Goal: Navigation & Orientation: Find specific page/section

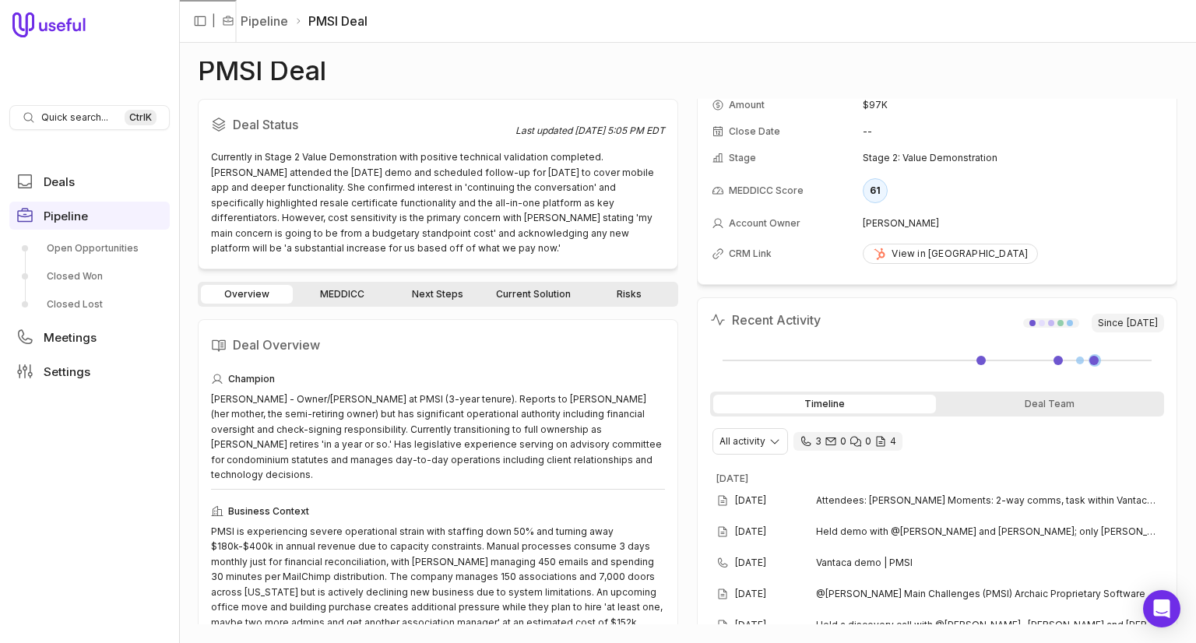
scroll to position [78, 0]
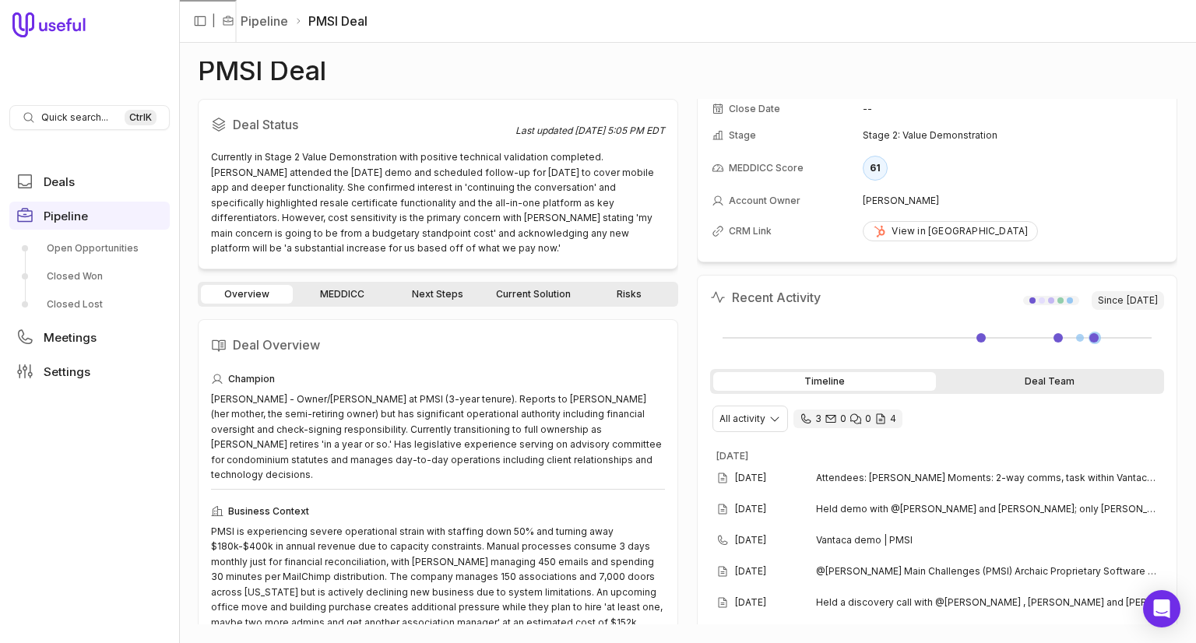
click at [950, 372] on div "Deal Team" at bounding box center [1050, 381] width 223 height 19
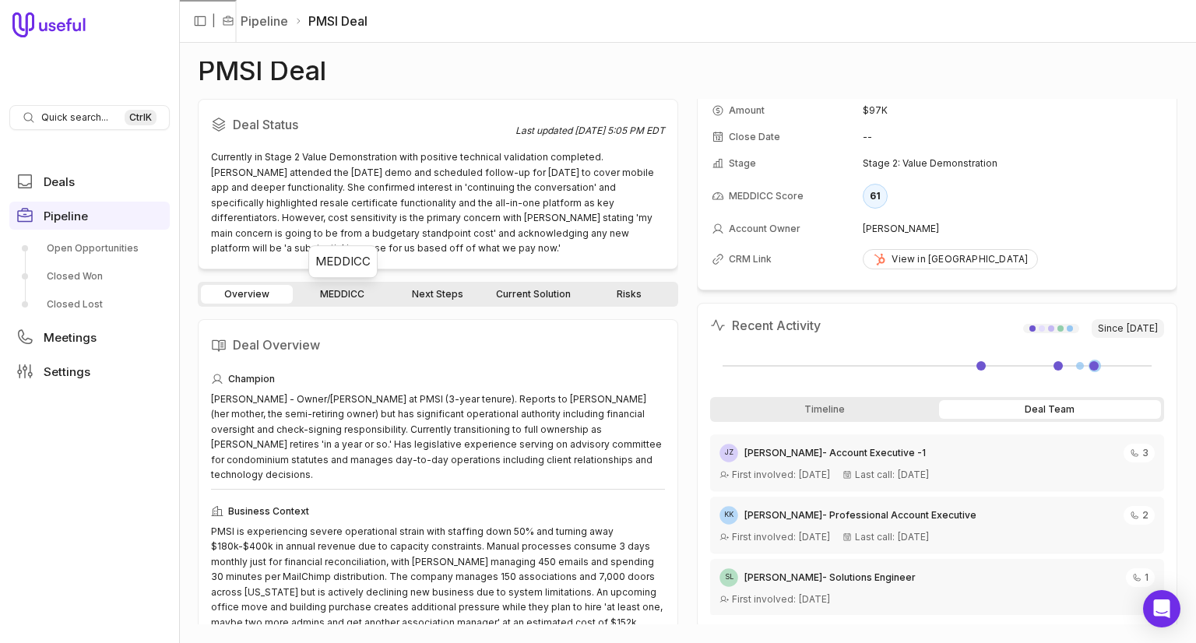
click at [358, 290] on link "MEDDICC" at bounding box center [342, 294] width 92 height 19
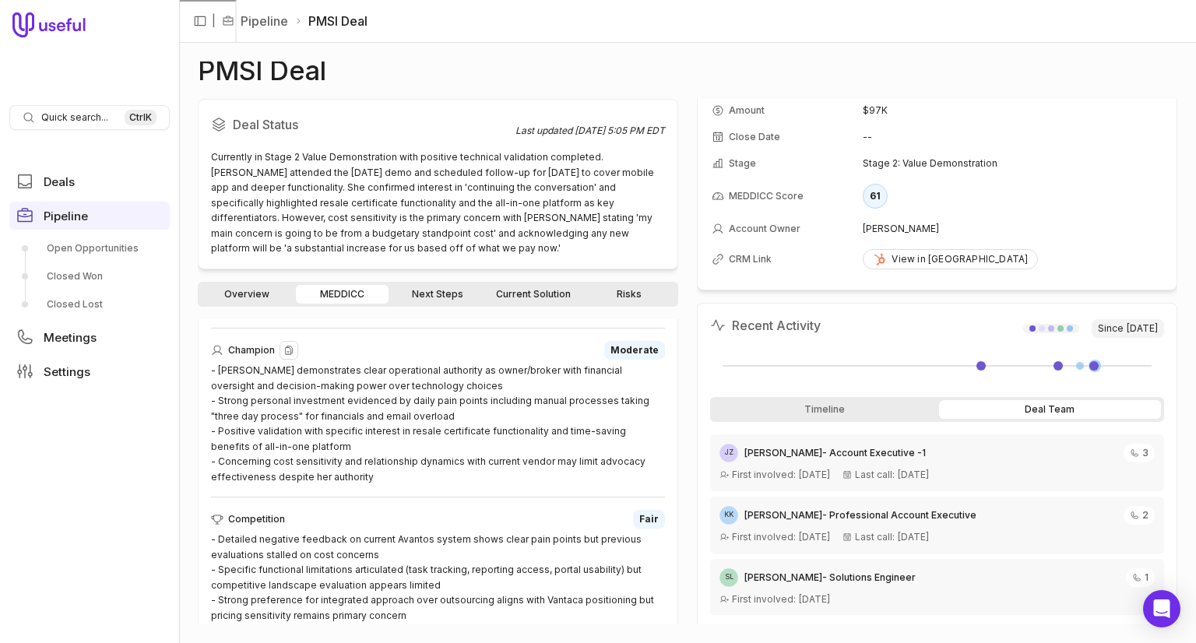
scroll to position [990, 0]
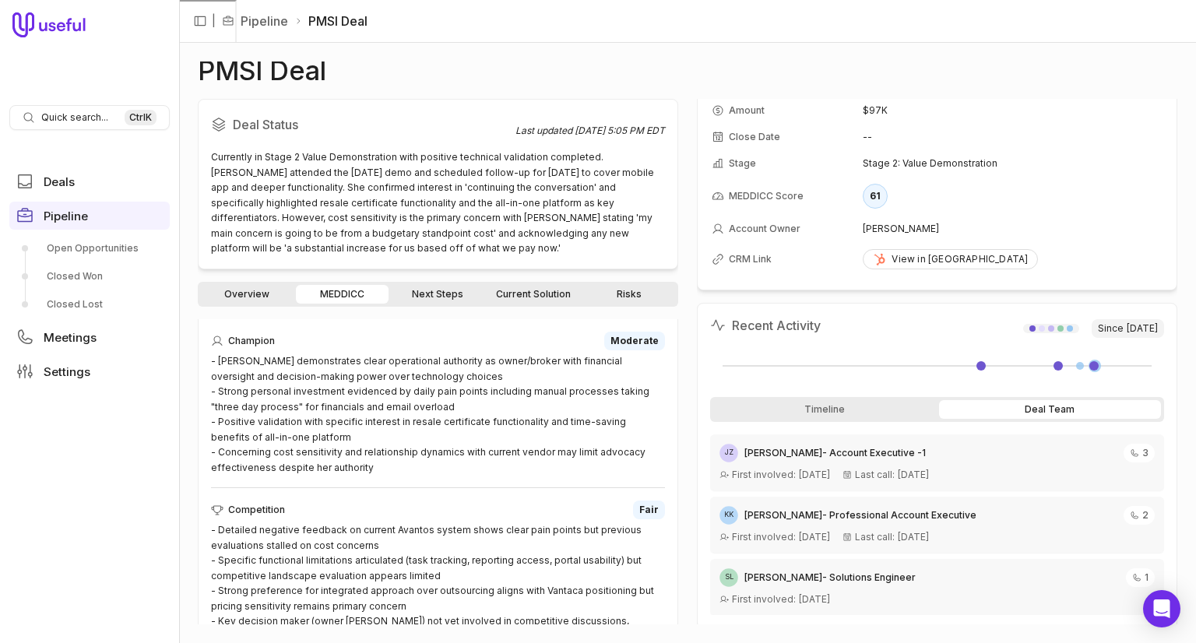
click at [430, 298] on link "Next Steps" at bounding box center [438, 294] width 92 height 19
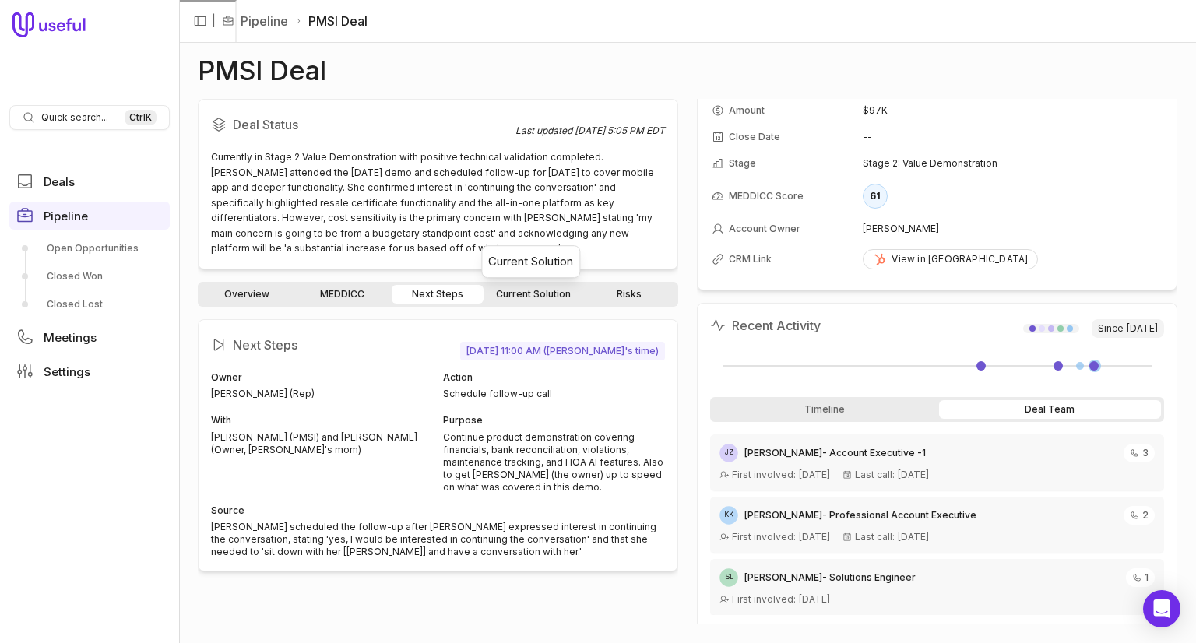
click at [513, 293] on link "Current Solution" at bounding box center [532, 294] width 93 height 19
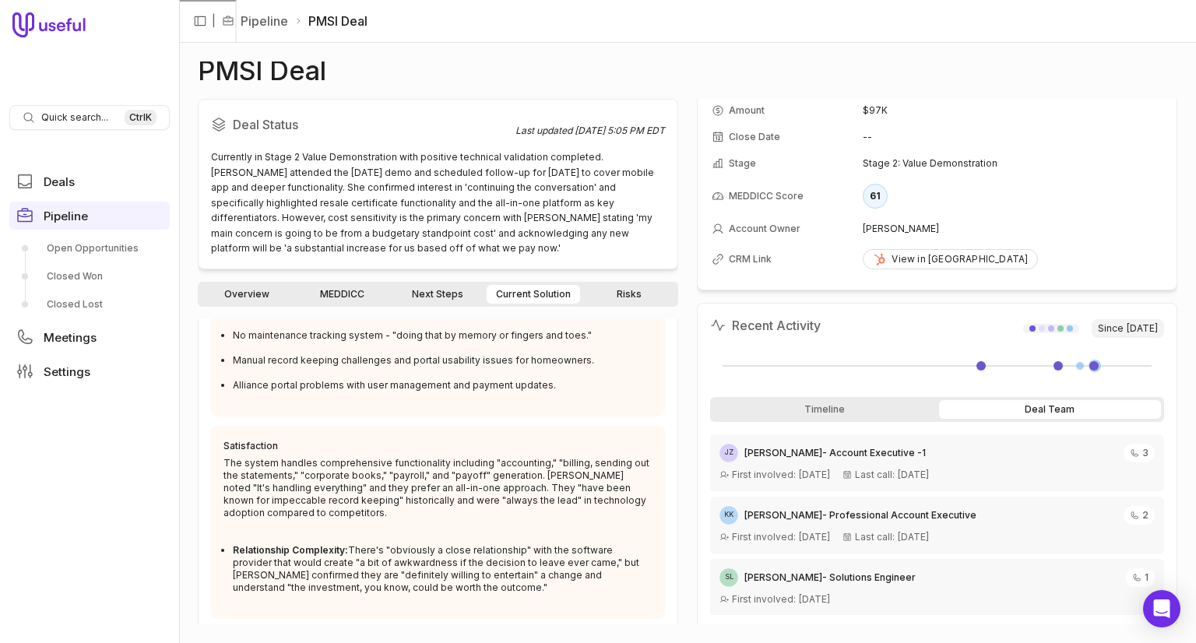
scroll to position [408, 0]
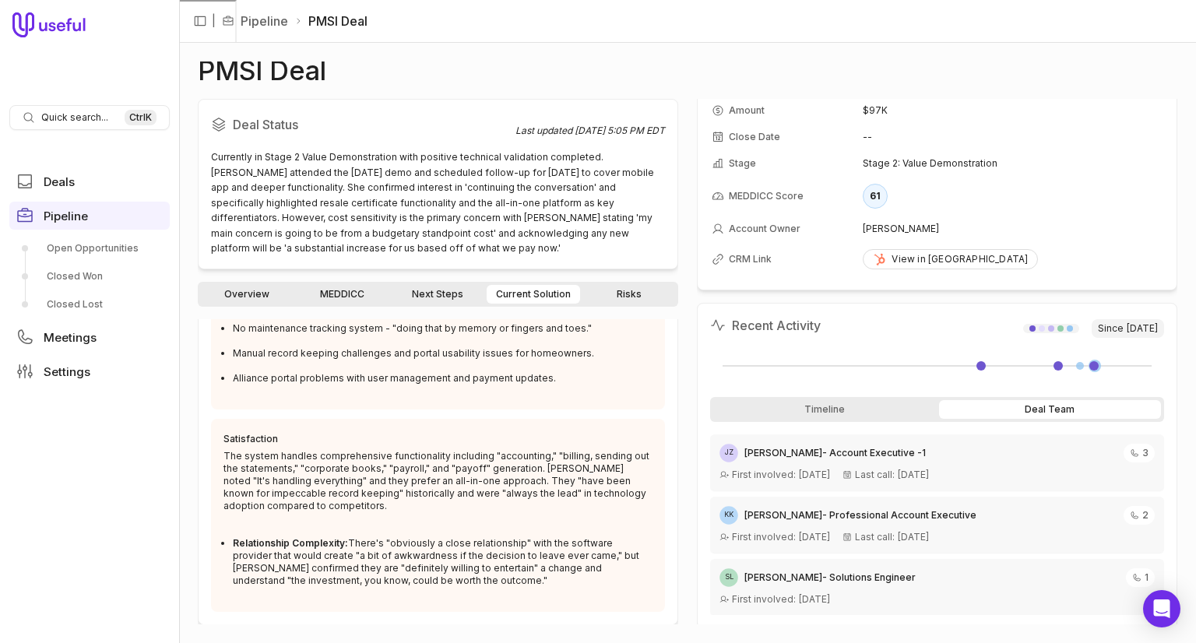
click at [605, 293] on link "Risks" at bounding box center [629, 294] width 92 height 19
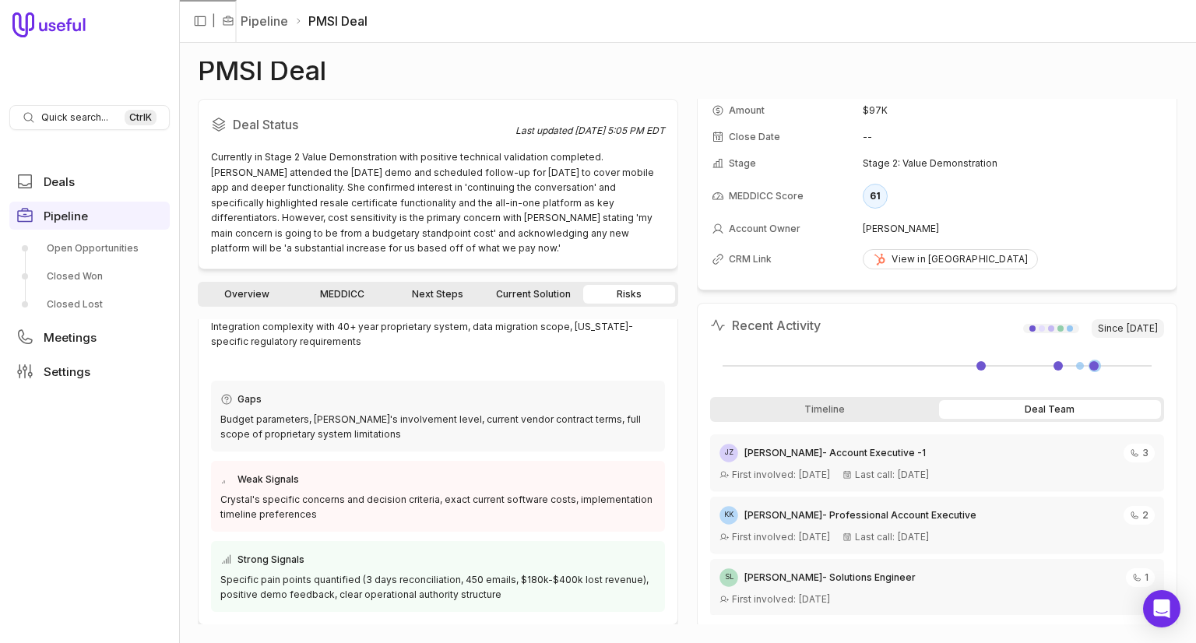
scroll to position [214, 0]
click at [374, 300] on link "MEDDICC" at bounding box center [342, 294] width 92 height 19
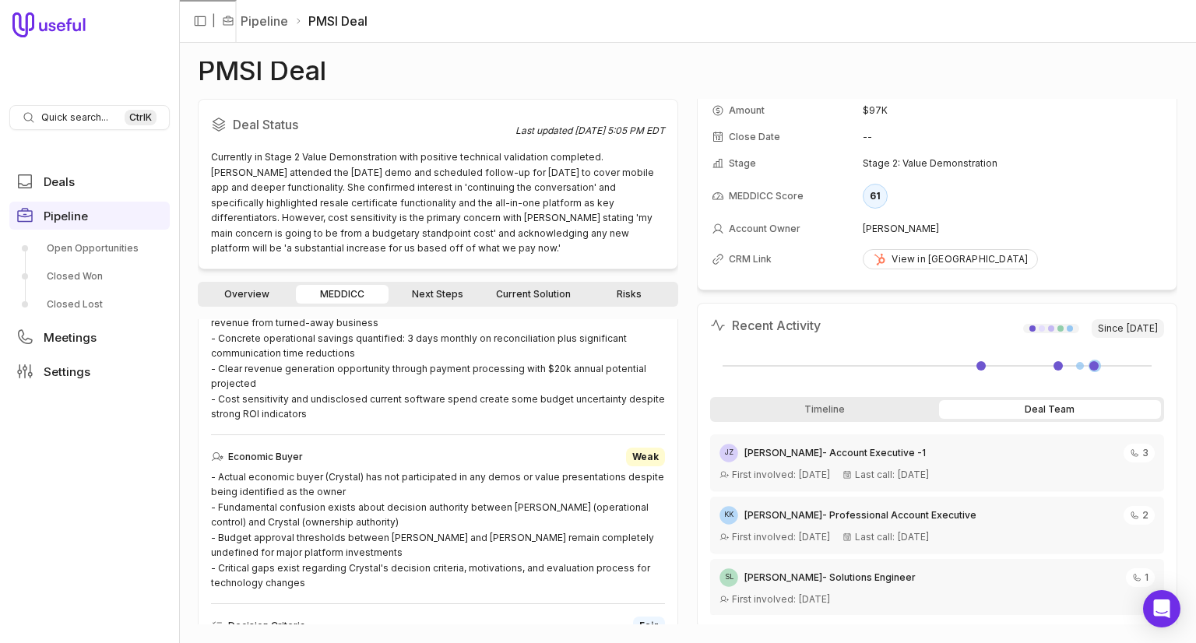
click at [275, 295] on link "Overview" at bounding box center [247, 294] width 92 height 19
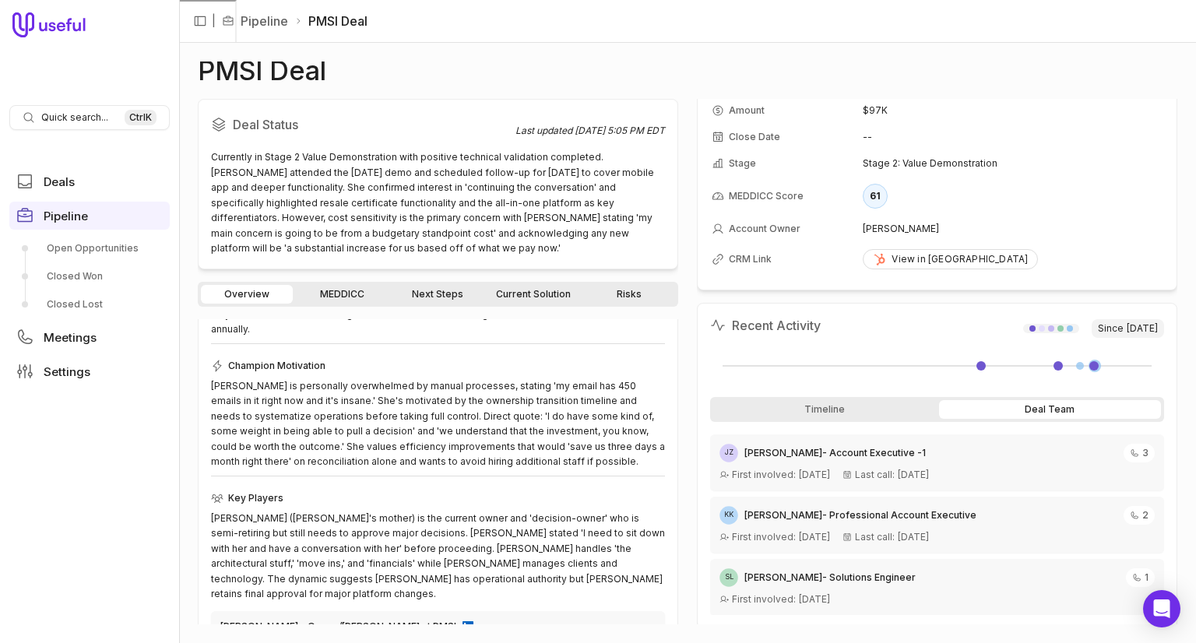
scroll to position [370, 0]
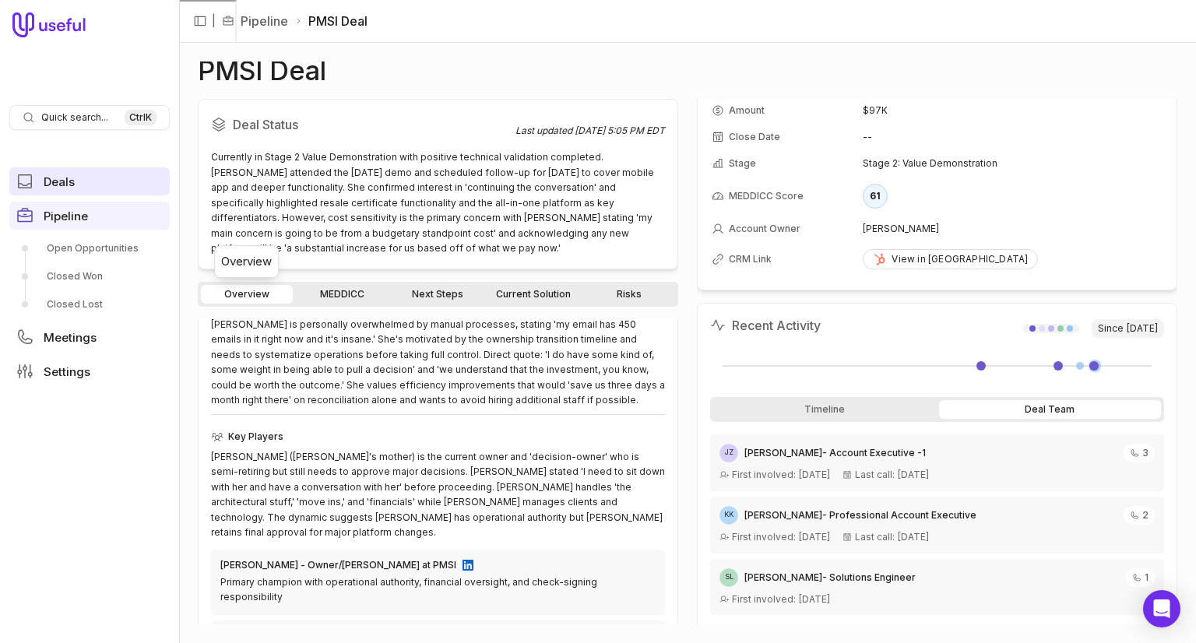
click at [59, 188] on span "Deals" at bounding box center [59, 182] width 31 height 12
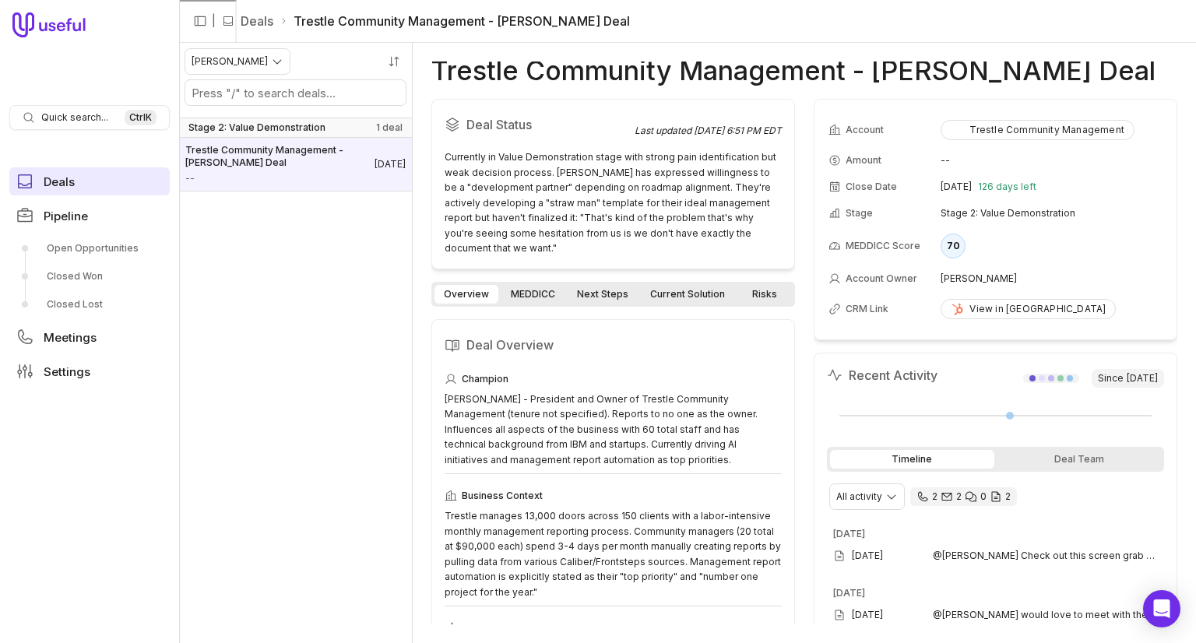
click at [63, 181] on span "Deals" at bounding box center [59, 182] width 31 height 12
click at [65, 210] on span "Pipeline" at bounding box center [66, 216] width 44 height 12
